Goal: Information Seeking & Learning: Learn about a topic

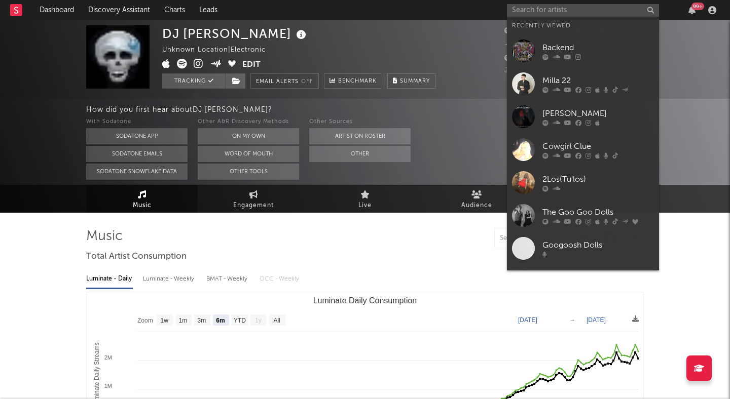
select select "6m"
click at [535, 9] on input "text" at bounding box center [583, 10] width 152 height 13
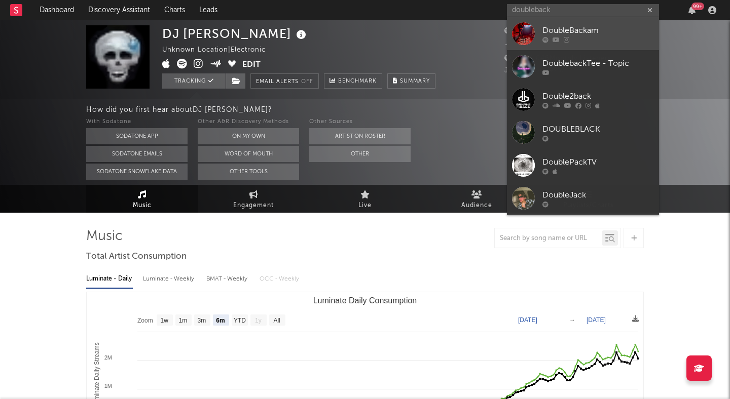
type input "doubleback"
click at [576, 27] on div "DoubleBackam" at bounding box center [597, 30] width 111 height 12
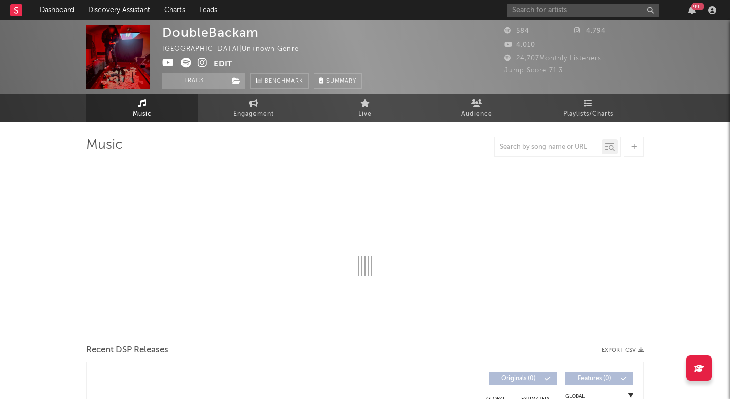
select select "1w"
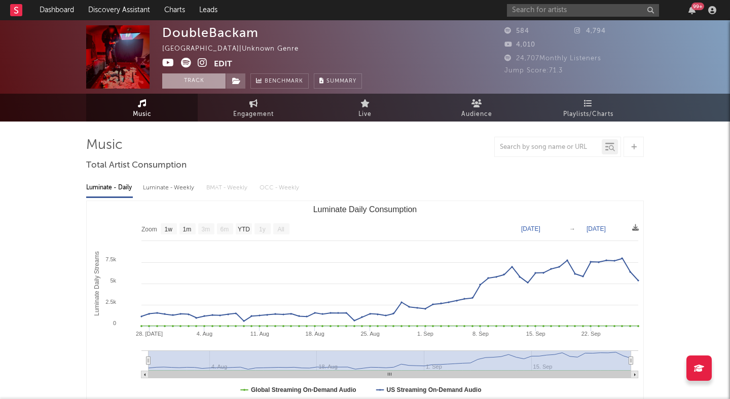
click at [205, 80] on button "Track" at bounding box center [193, 80] width 63 height 15
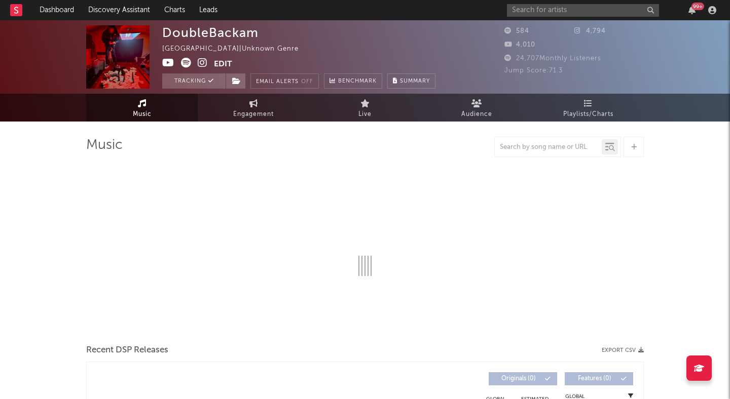
click at [199, 58] on icon at bounding box center [203, 63] width 10 height 10
select select "1w"
